Goal: Information Seeking & Learning: Learn about a topic

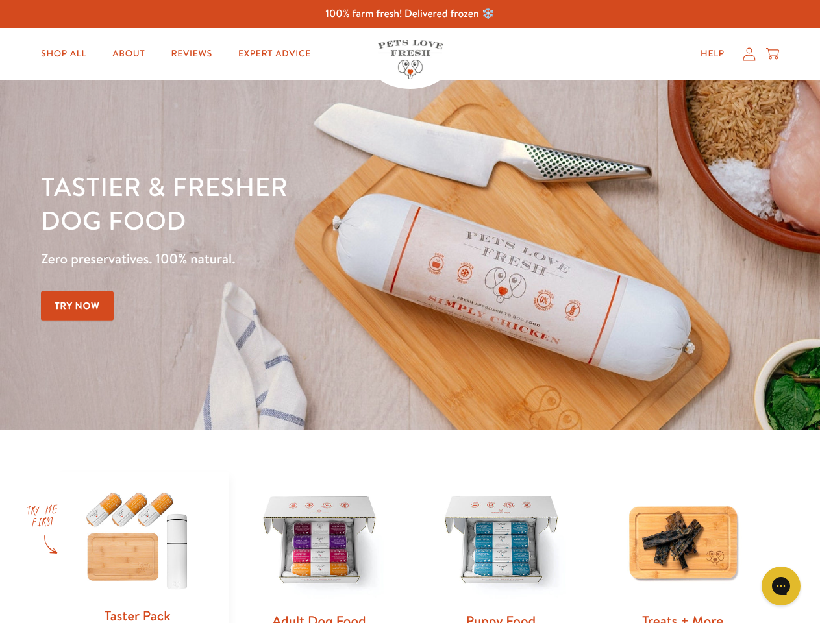
click at [410, 312] on div "Tastier & fresher dog food Zero preservatives. 100% natural. Try Now" at bounding box center [287, 255] width 492 height 171
click at [781, 586] on icon "Gorgias live chat" at bounding box center [781, 586] width 12 height 12
